Goal: Information Seeking & Learning: Find specific fact

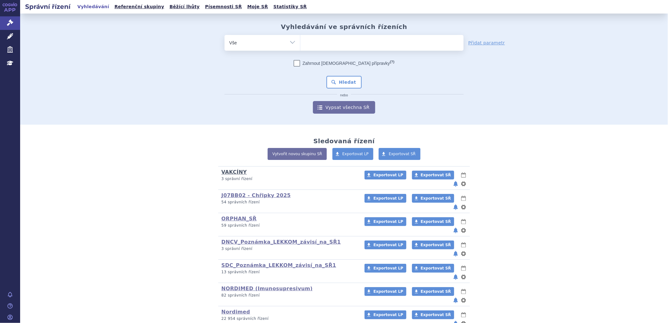
click at [238, 172] on link "VAKCÍNY" at bounding box center [234, 172] width 25 height 6
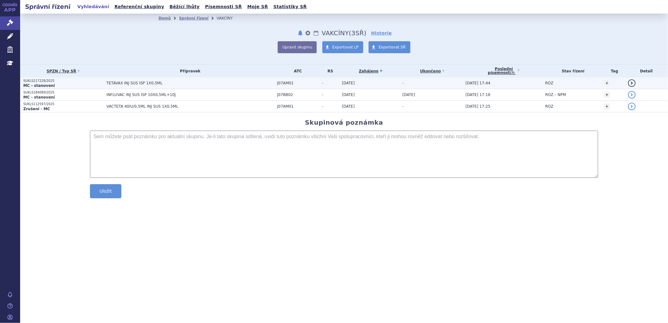
click at [146, 80] on td "TETAVAX INJ SUS ISP 1X0,5ML" at bounding box center [188, 83] width 171 height 12
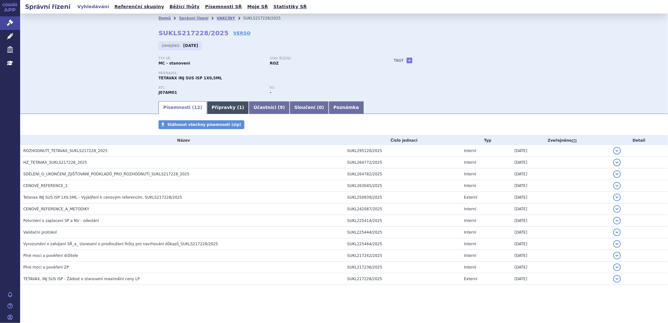
click at [218, 109] on link "Přípravky ( 1 )" at bounding box center [228, 107] width 42 height 13
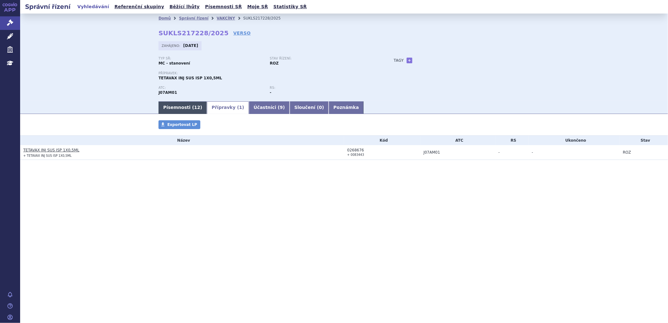
click at [177, 105] on link "Písemnosti ( 12 )" at bounding box center [183, 107] width 48 height 13
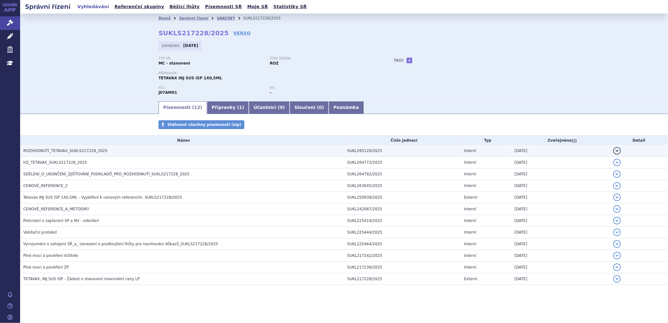
click at [127, 152] on h3 "ROZHODNUTÍ_TETAVAX_SUKLS217228_2025" at bounding box center [183, 151] width 321 height 6
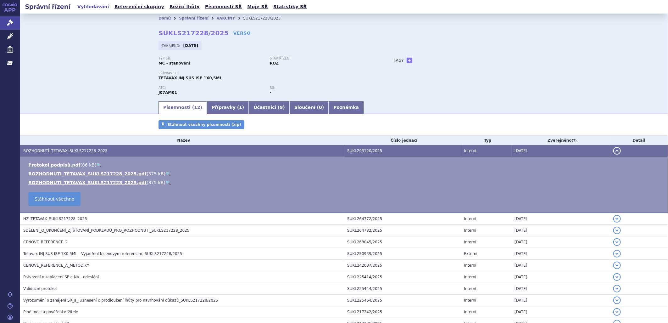
click at [166, 173] on link "🔍" at bounding box center [168, 173] width 5 height 5
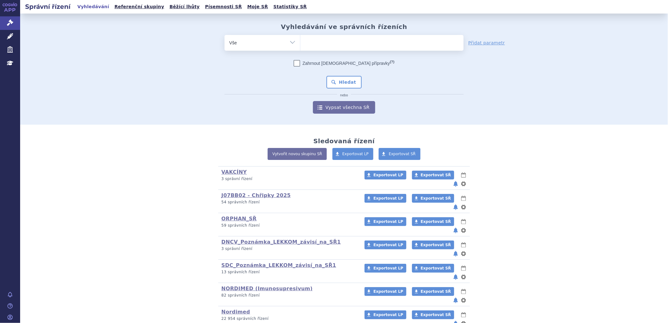
click at [324, 40] on ul at bounding box center [382, 41] width 163 height 13
click at [301, 40] on select at bounding box center [300, 43] width 0 height 16
type input "te"
type input "teta"
type input "tetav"
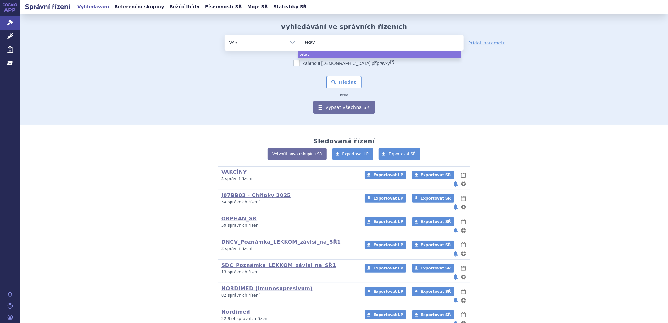
type input "tetava"
type input "tetavay"
type input "tetava"
type input "tetavax"
select select "tetavax"
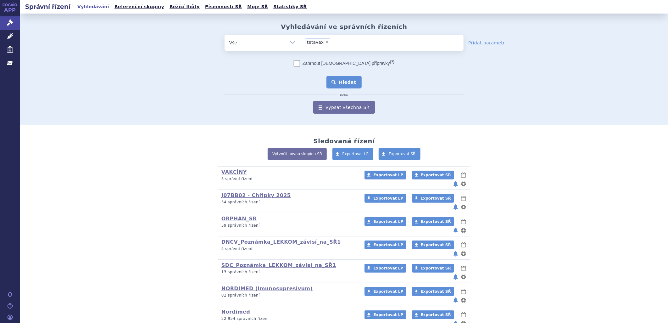
click at [342, 83] on button "Hledat" at bounding box center [345, 82] width 36 height 13
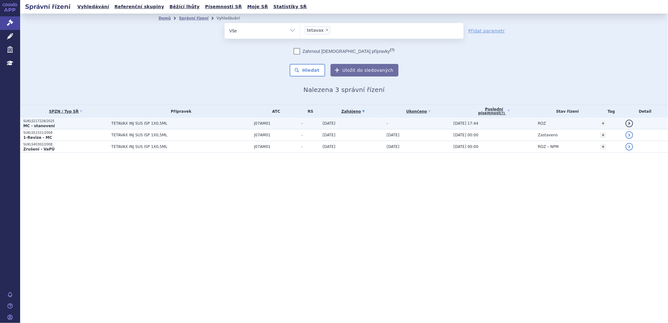
click at [260, 123] on span "J07AM01" at bounding box center [276, 123] width 44 height 4
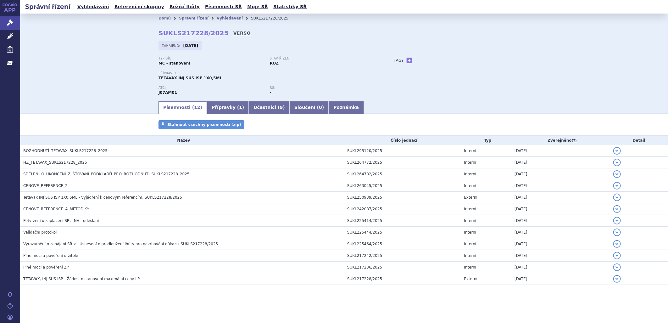
drag, startPoint x: 230, startPoint y: 32, endPoint x: 227, endPoint y: 31, distance: 4.1
click at [216, 108] on link "Přípravky ( 1 )" at bounding box center [228, 107] width 42 height 13
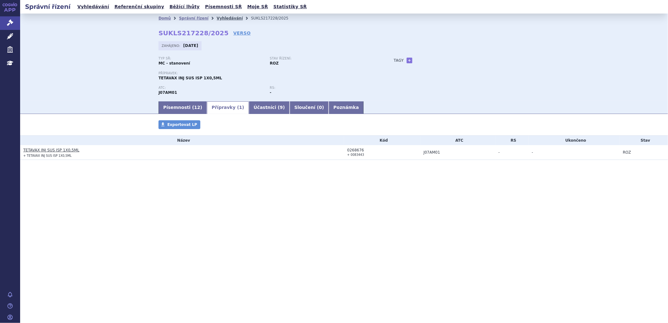
click at [217, 18] on link "Vyhledávání" at bounding box center [230, 18] width 26 height 4
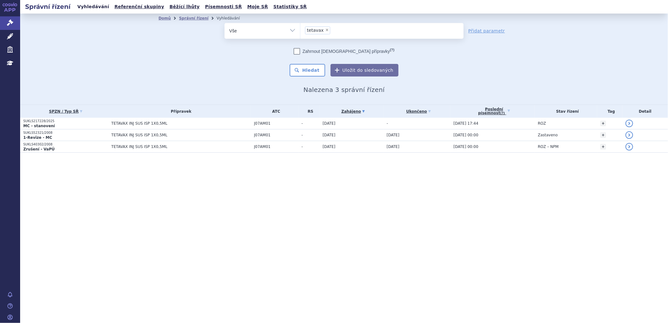
click at [96, 8] on link "Vyhledávání" at bounding box center [94, 7] width 36 height 8
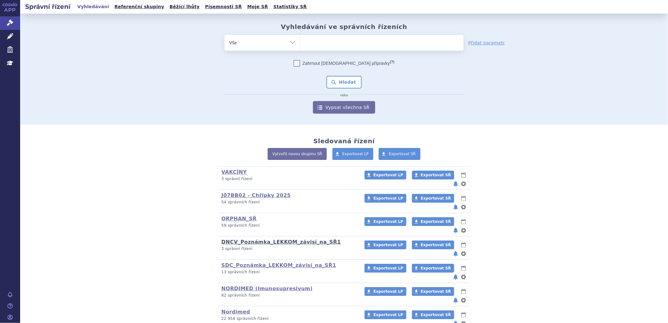
click at [259, 239] on link "DNCV_Poznámka_LEKKOM_závisí_na_SŘ1" at bounding box center [282, 242] width 120 height 6
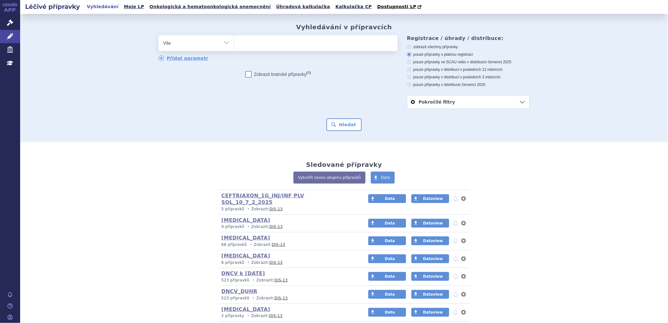
click at [265, 41] on ul at bounding box center [315, 41] width 163 height 13
click at [234, 41] on select at bounding box center [234, 43] width 0 height 16
type input "oqi"
type input "oqir"
type input "oqirco"
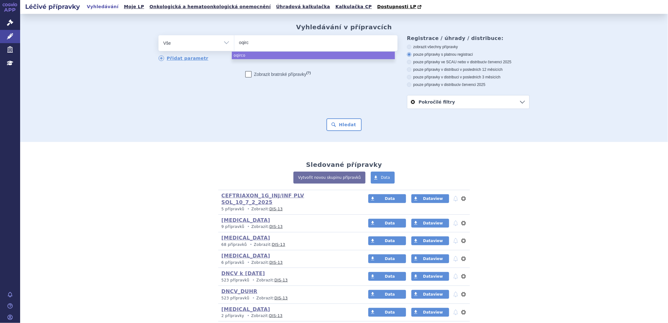
type input "oqir"
type input "oqirv"
type input "oqirvo"
select select "oqirvo"
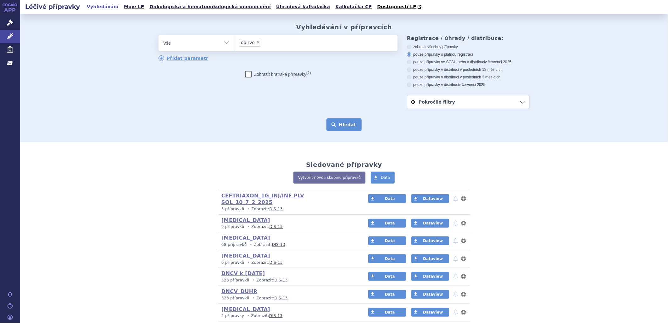
click at [339, 124] on button "Hledat" at bounding box center [345, 124] width 36 height 13
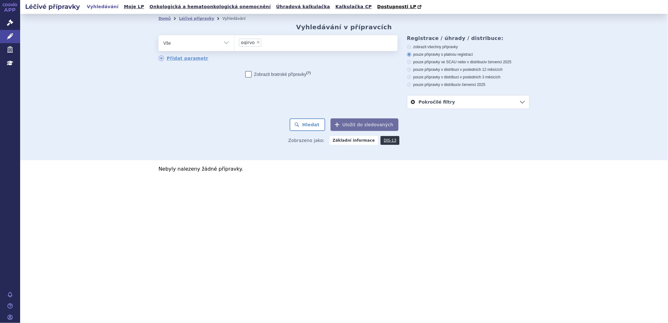
click at [257, 41] on span "×" at bounding box center [259, 42] width 4 height 4
click at [234, 41] on select "oqirvo" at bounding box center [234, 43] width 0 height 16
select select
type input "iq"
type input "iqi"
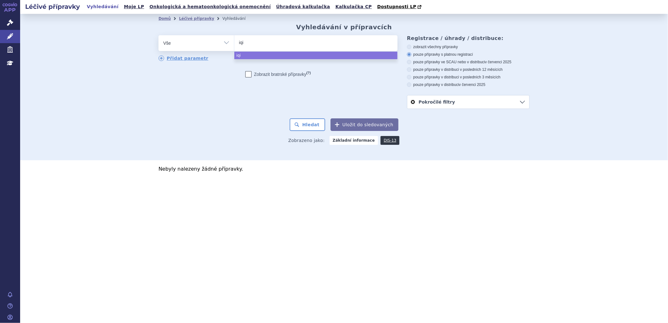
type input "iqir"
type input "iqirco"
type input "iqirc"
type input "iqirv"
type input "iqirvo"
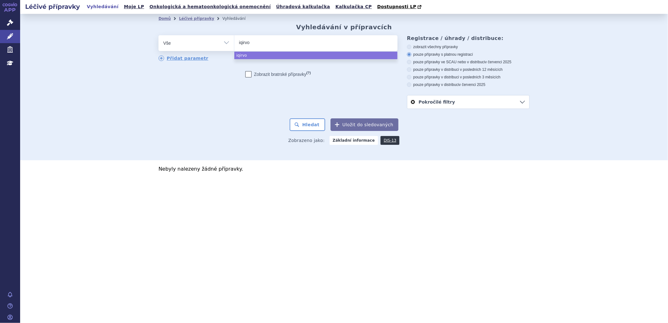
select select "iqirvo"
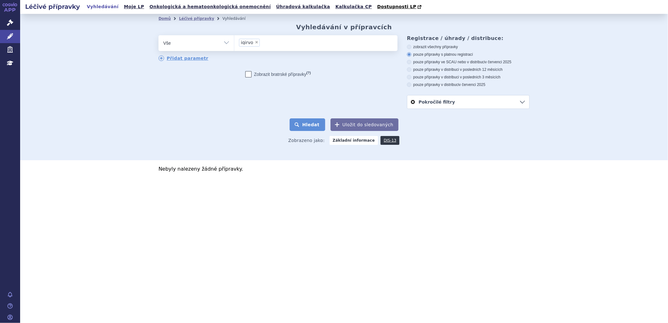
click at [318, 123] on button "Hledat" at bounding box center [308, 124] width 36 height 13
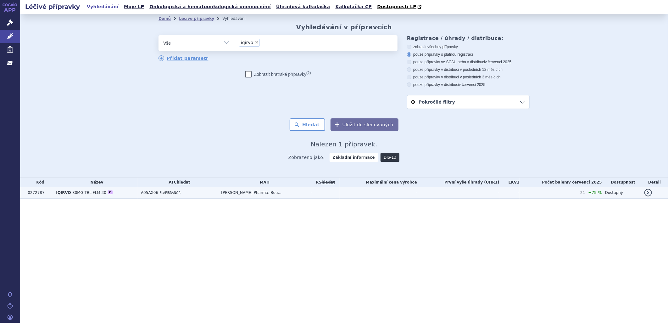
click at [61, 193] on span "IQIRVO" at bounding box center [63, 192] width 15 height 4
